Goal: Obtain resource: Obtain resource

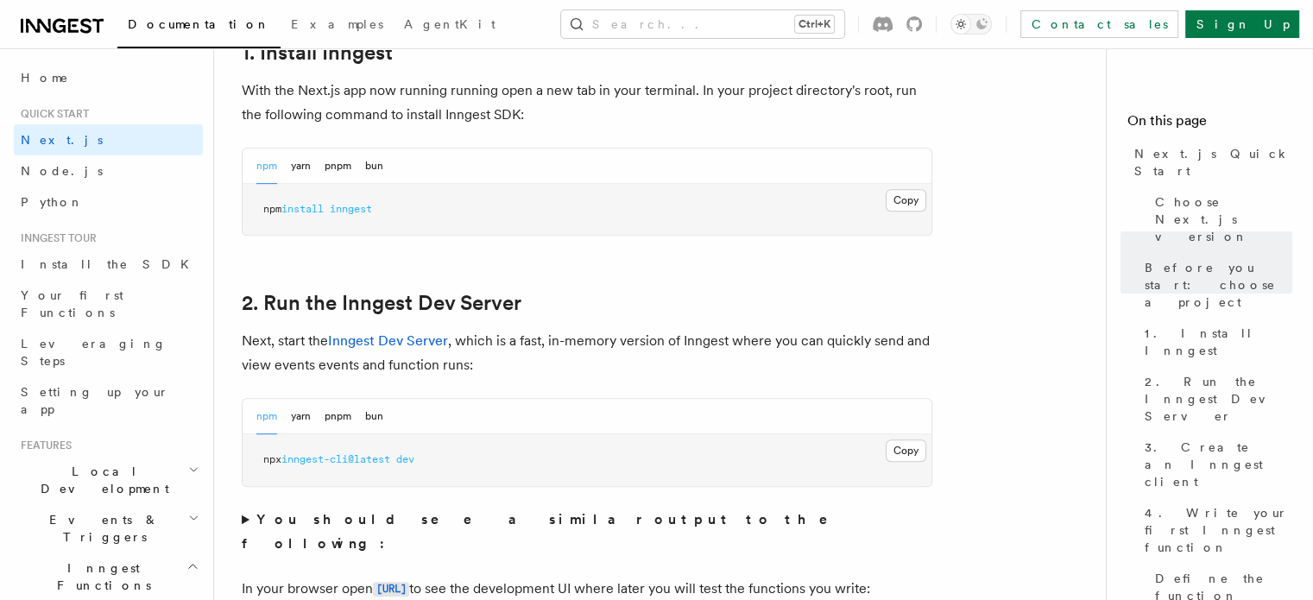
scroll to position [1009, 0]
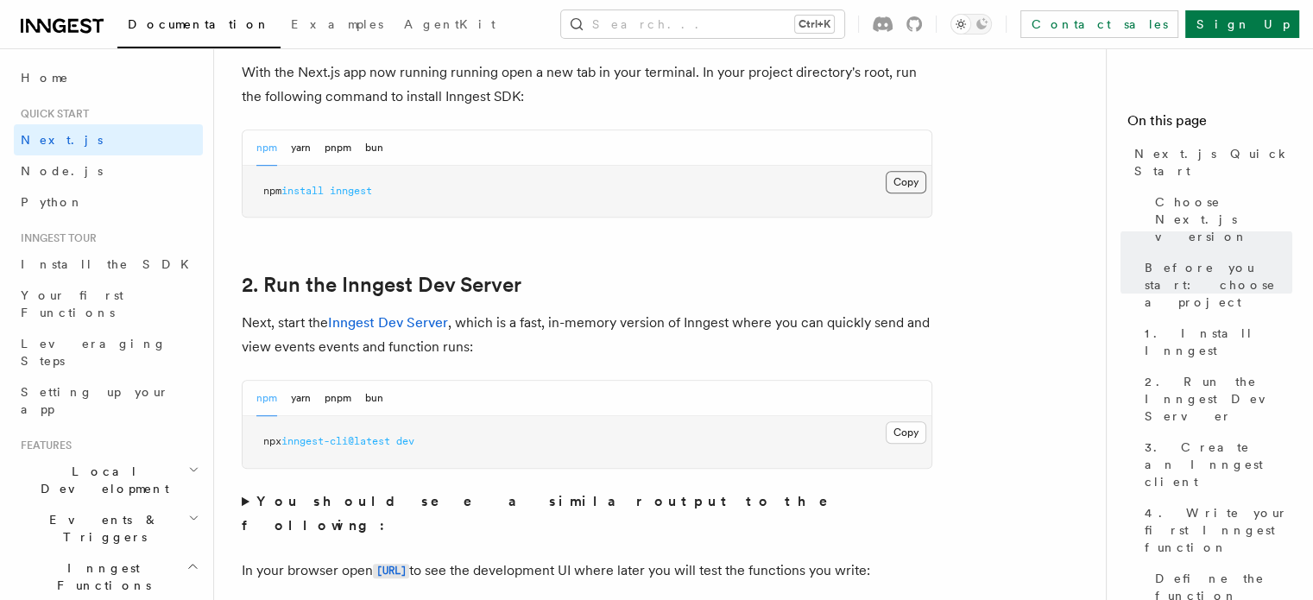
click at [909, 186] on button "Copy Copied" at bounding box center [906, 182] width 41 height 22
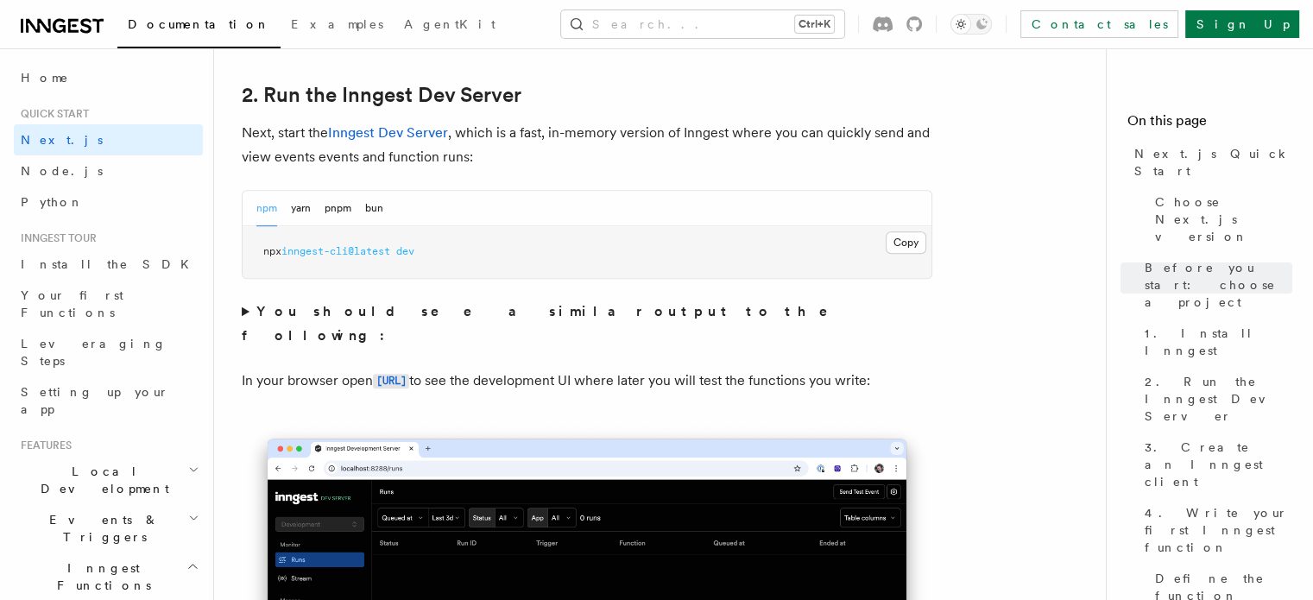
scroll to position [1197, 0]
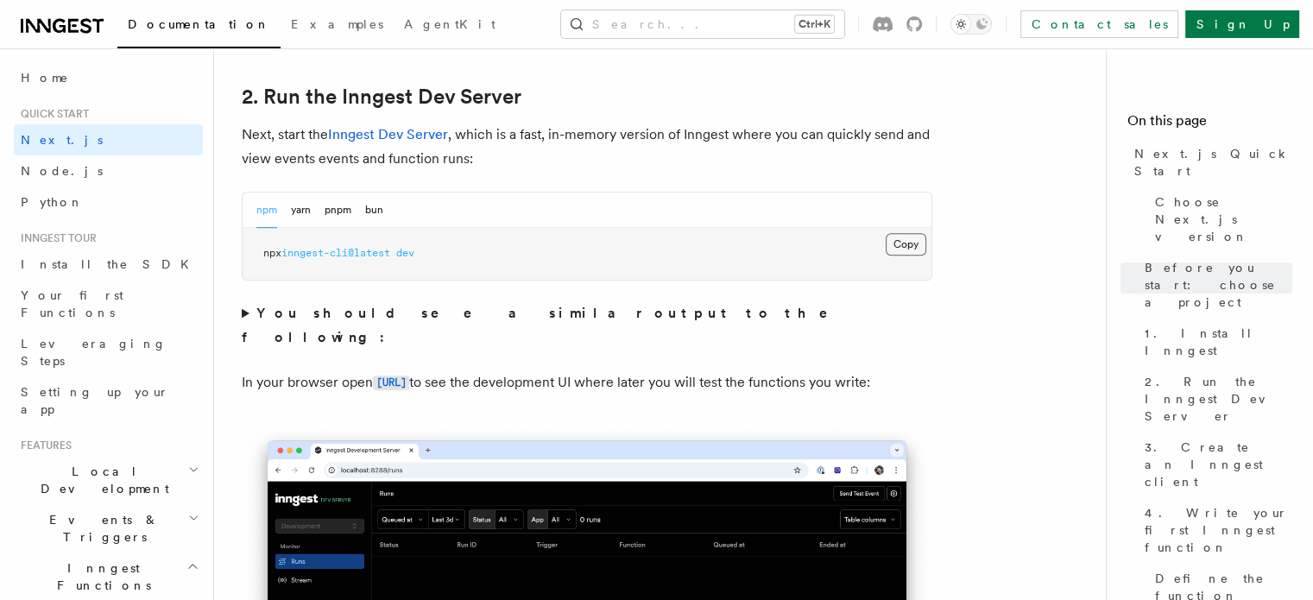
click at [912, 238] on button "Copy Copied" at bounding box center [906, 244] width 41 height 22
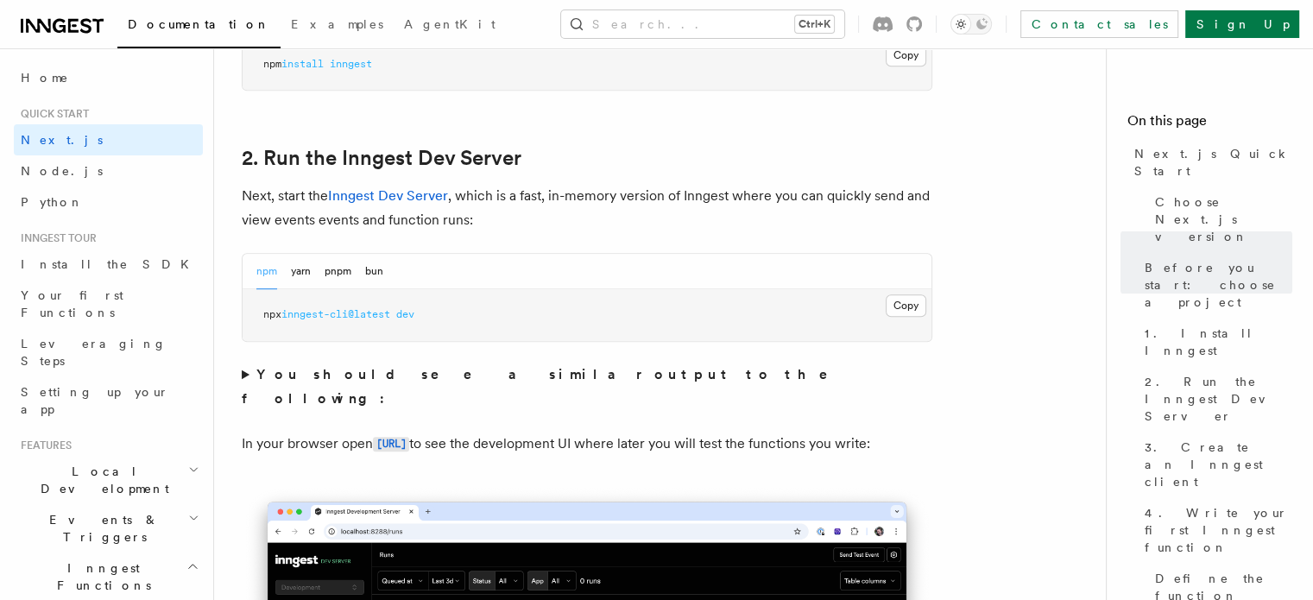
scroll to position [1143, 0]
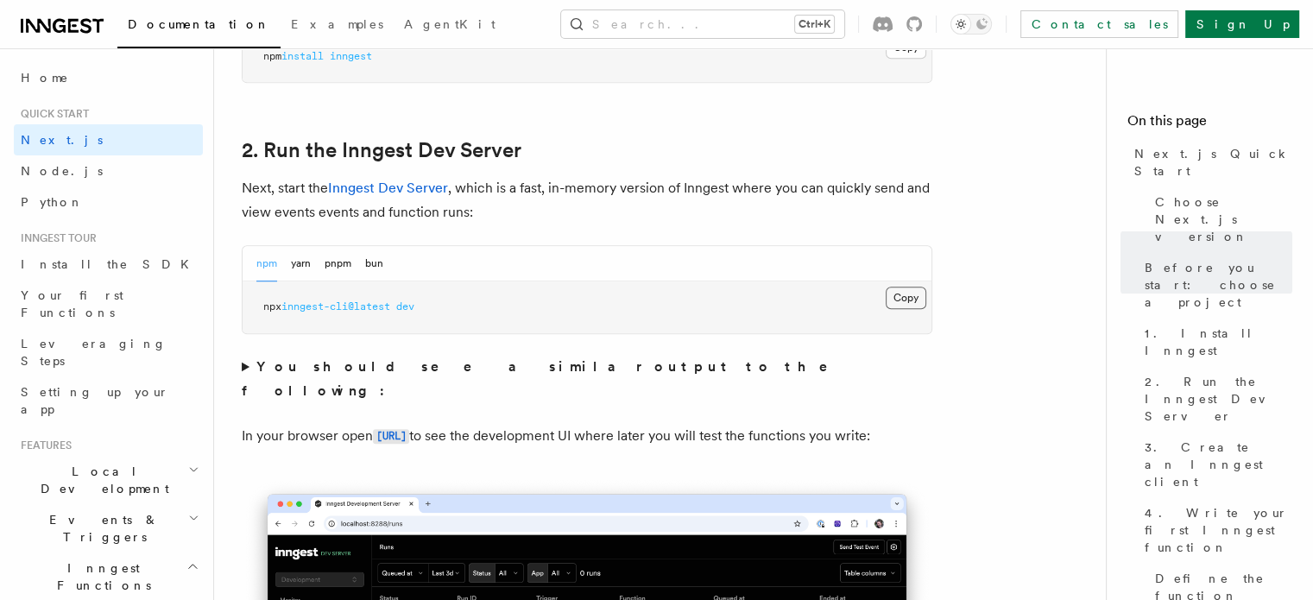
click at [919, 293] on button "Copy Copied" at bounding box center [906, 298] width 41 height 22
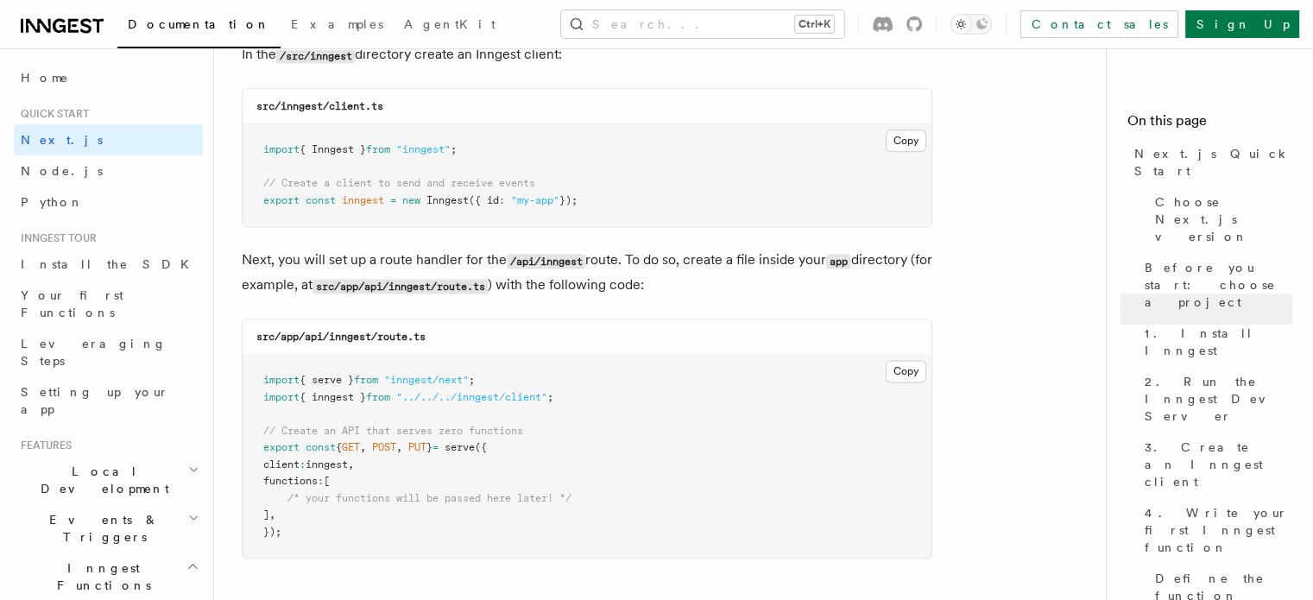
scroll to position [2245, 0]
click at [915, 148] on button "Copy Copied" at bounding box center [906, 140] width 41 height 22
drag, startPoint x: 264, startPoint y: 196, endPoint x: 593, endPoint y: 195, distance: 329.0
click at [593, 195] on pre "import { Inngest } from "inngest" ; // Create a client to send and receive even…" at bounding box center [587, 174] width 689 height 102
copy span "export const inngest = new Inngest ({ id : "my-app" });"
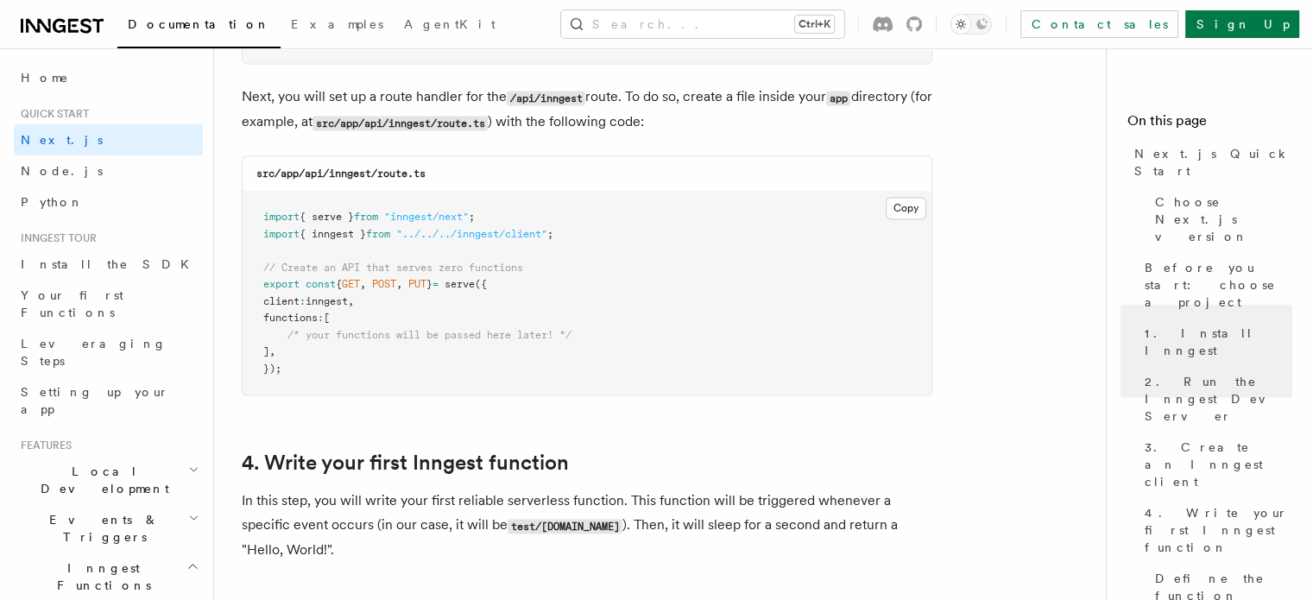
scroll to position [2352, 0]
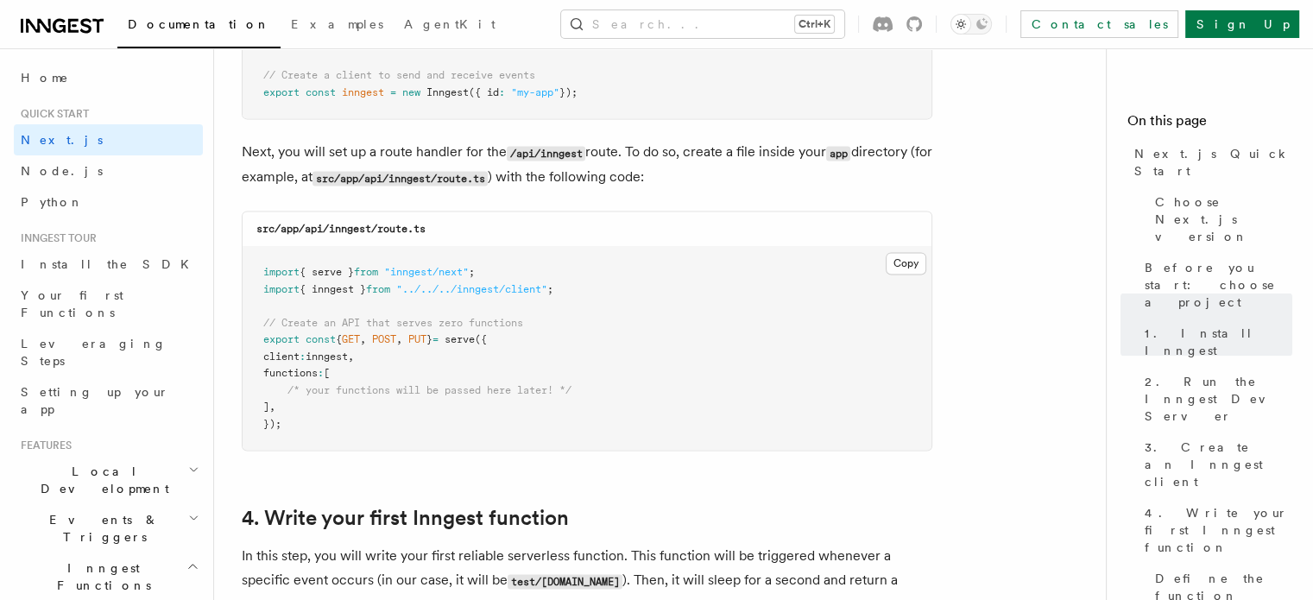
click at [475, 341] on span "serve" at bounding box center [460, 339] width 30 height 12
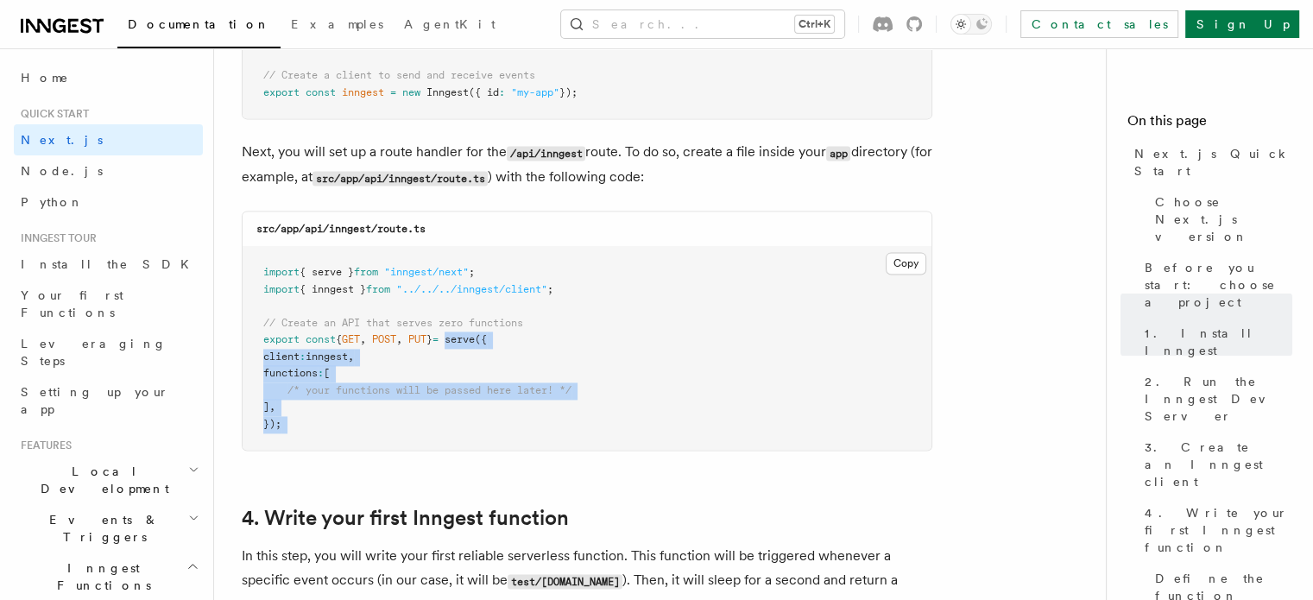
click at [297, 425] on pre "import { serve } from "inngest/next" ; import { inngest } from "../../../innges…" at bounding box center [587, 348] width 689 height 203
copy article "serve ({ client : inngest , functions : [ /* your functions will be passed here…"
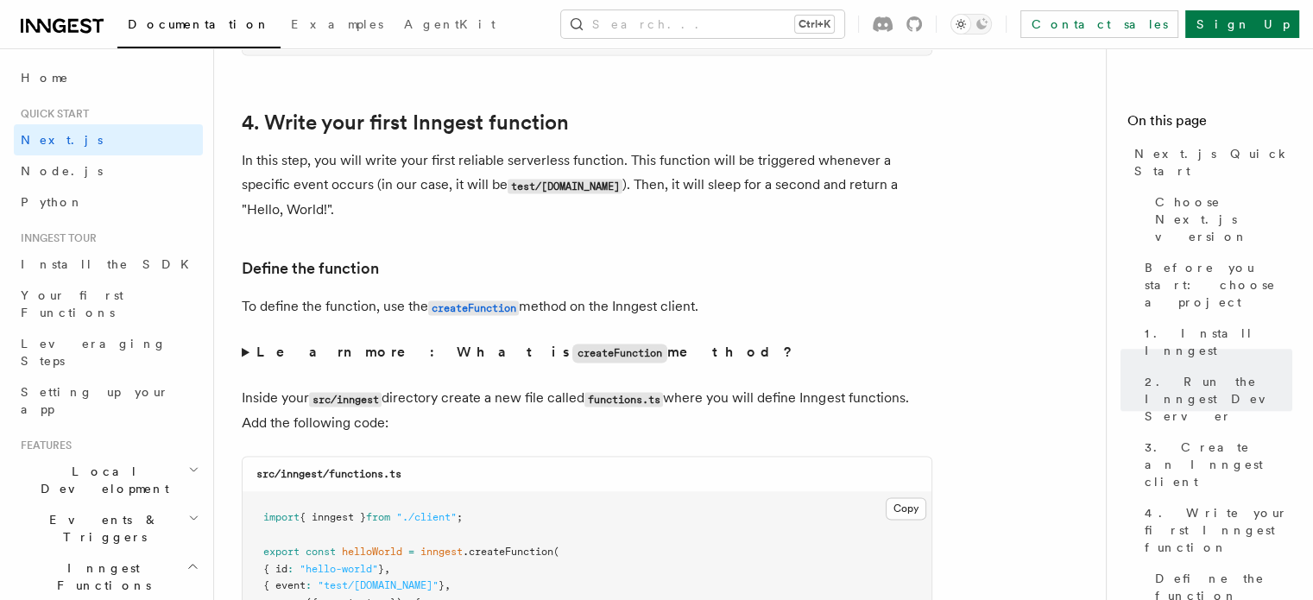
scroll to position [2611, 0]
